Goal: Task Accomplishment & Management: Manage account settings

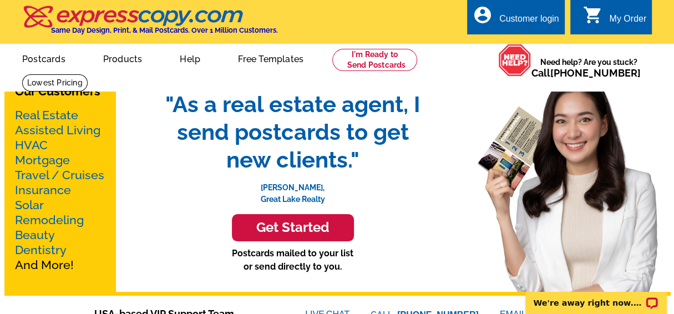
click at [617, 18] on div "My Order" at bounding box center [627, 22] width 37 height 16
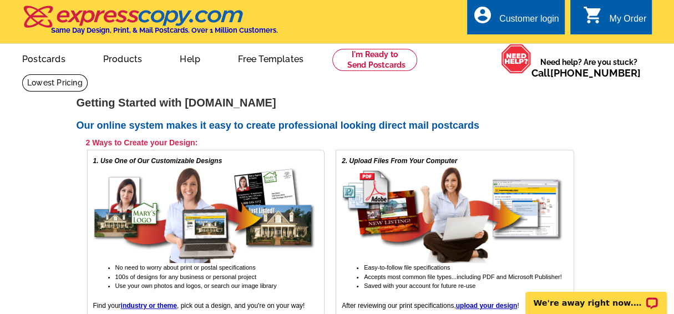
click at [517, 18] on div "Customer login" at bounding box center [529, 22] width 60 height 16
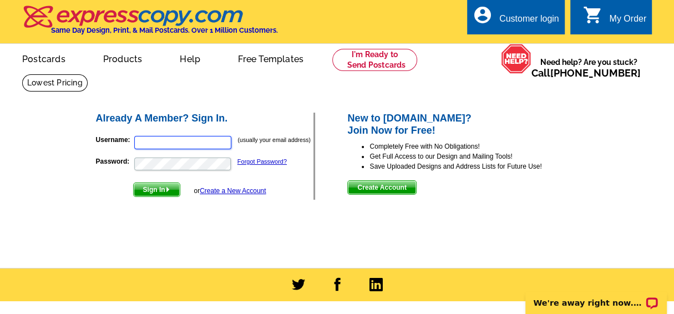
type input "lareenbabb@gmail.com"
click at [160, 190] on span "Sign In" at bounding box center [157, 189] width 46 height 13
